Goal: Navigation & Orientation: Find specific page/section

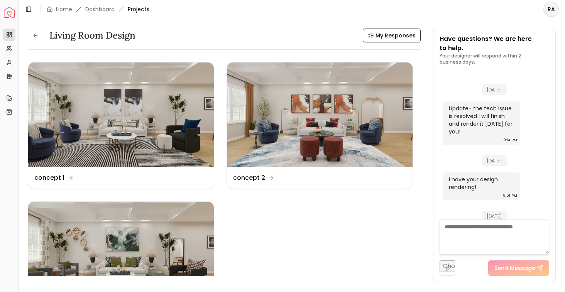
scroll to position [2436, 0]
